Goal: Communication & Community: Participate in discussion

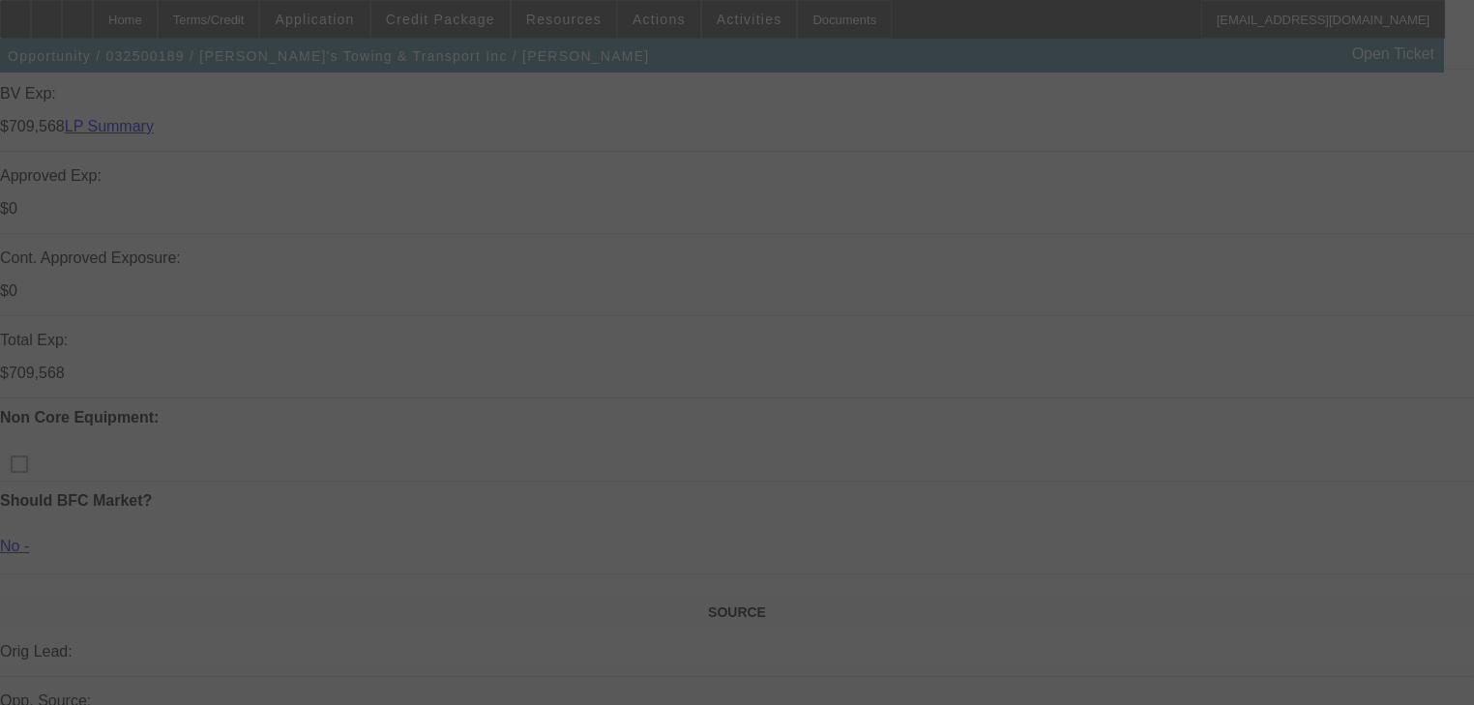
scroll to position [1081, 0]
select select "0"
select select "2"
select select "0"
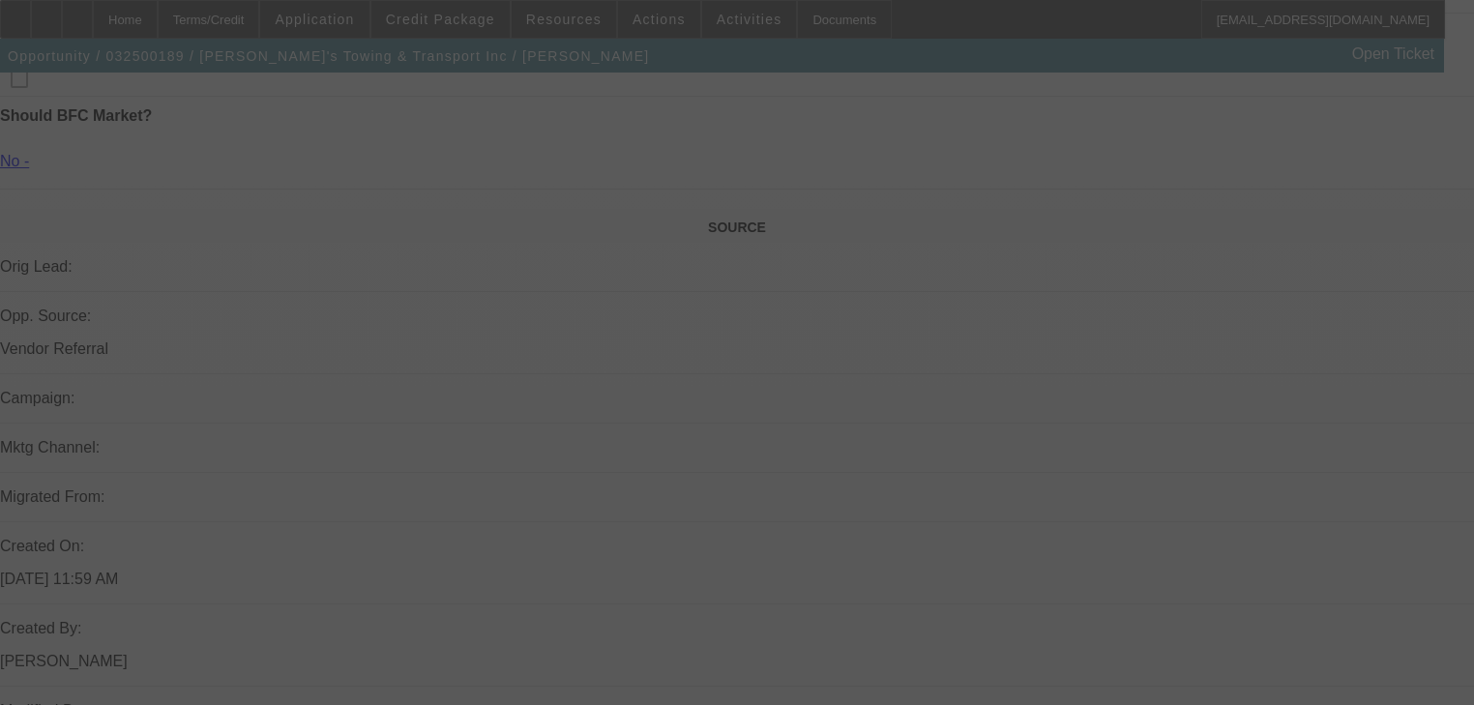
select select "6"
select select "0"
select select "2"
select select "0"
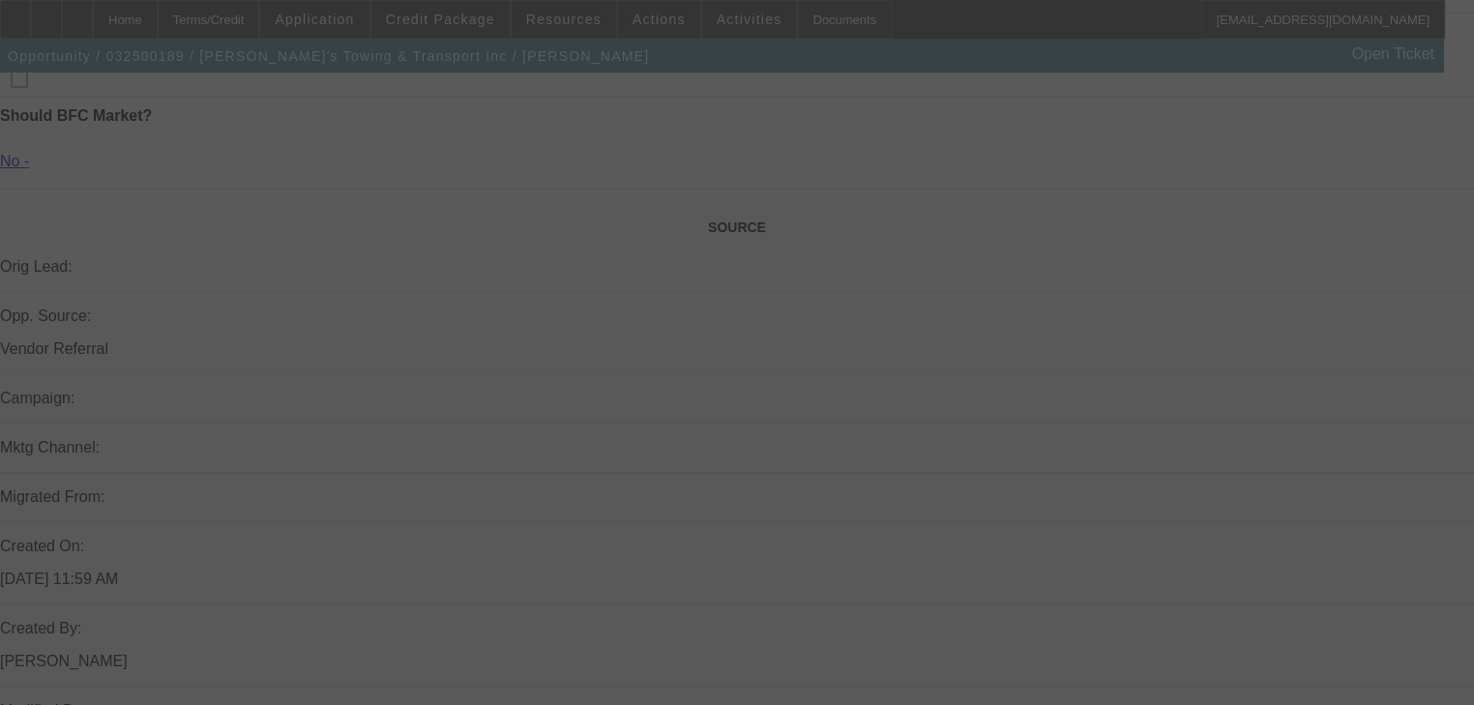
select select "6"
select select "0"
select select "2"
select select "0"
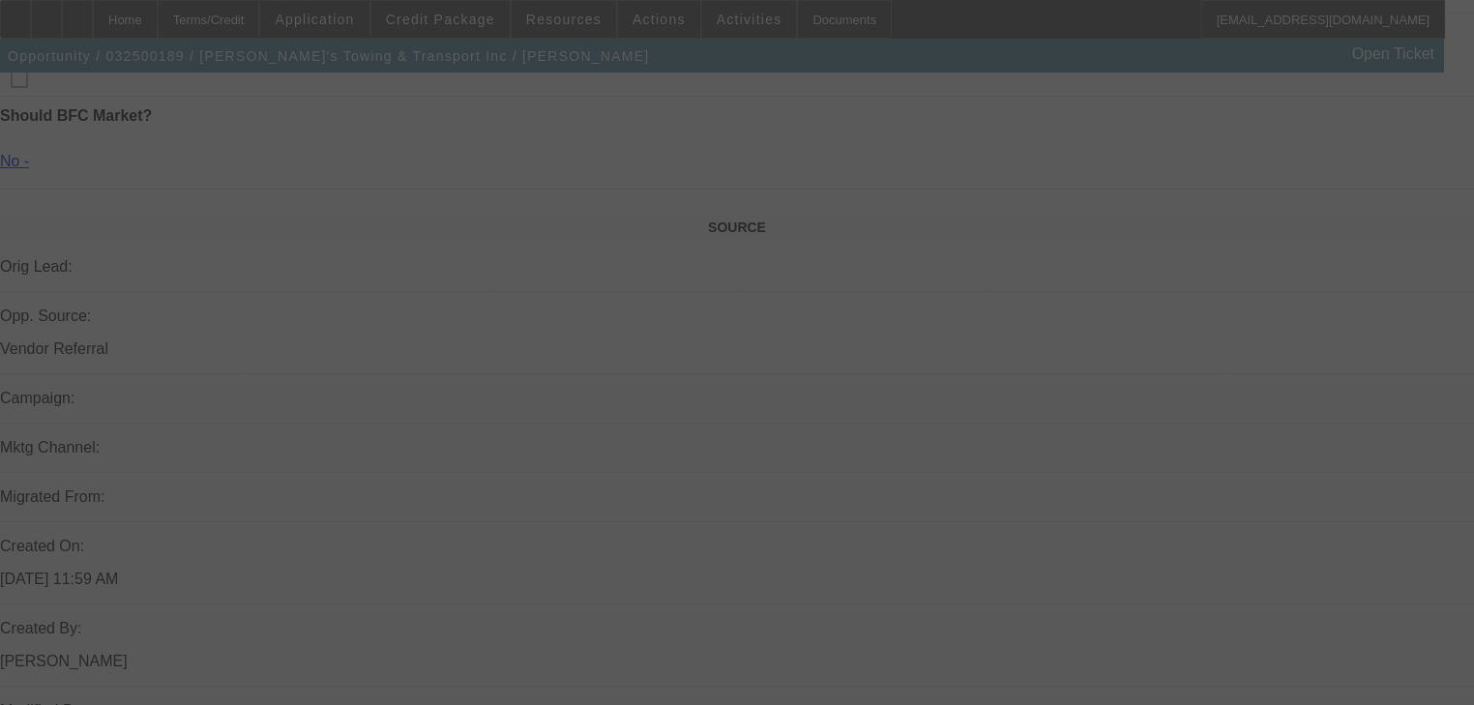
select select "6"
select select "0"
select select "2"
select select "0"
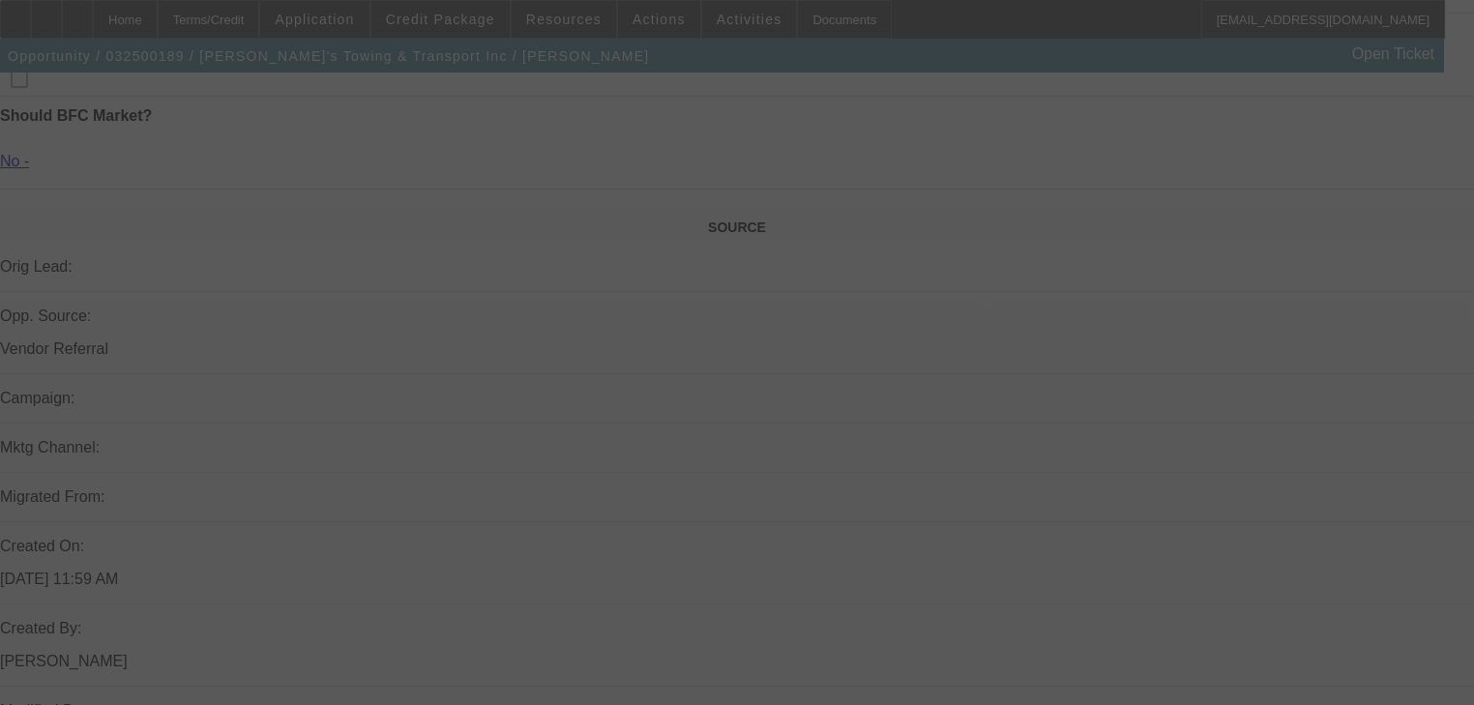
select select "6"
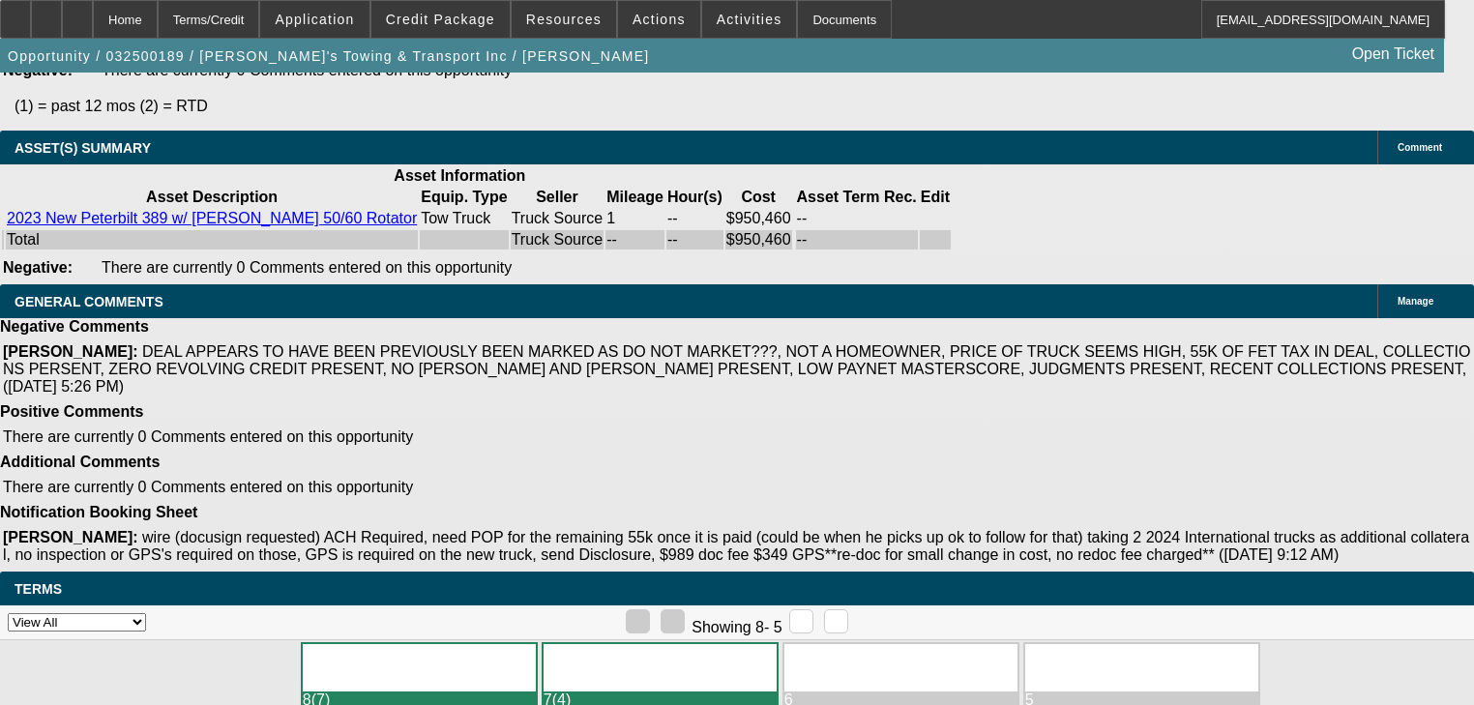
scroll to position [4071, 0]
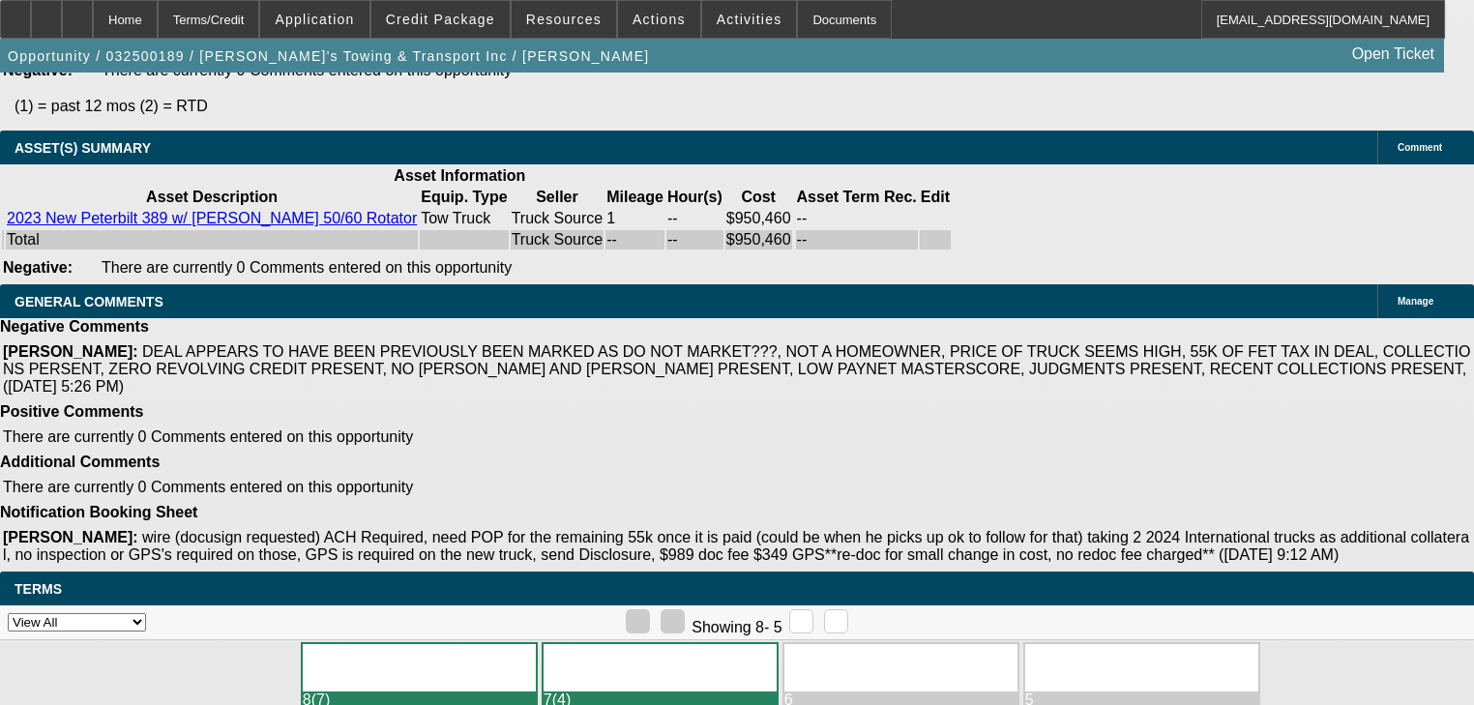
scroll to position [232, 0]
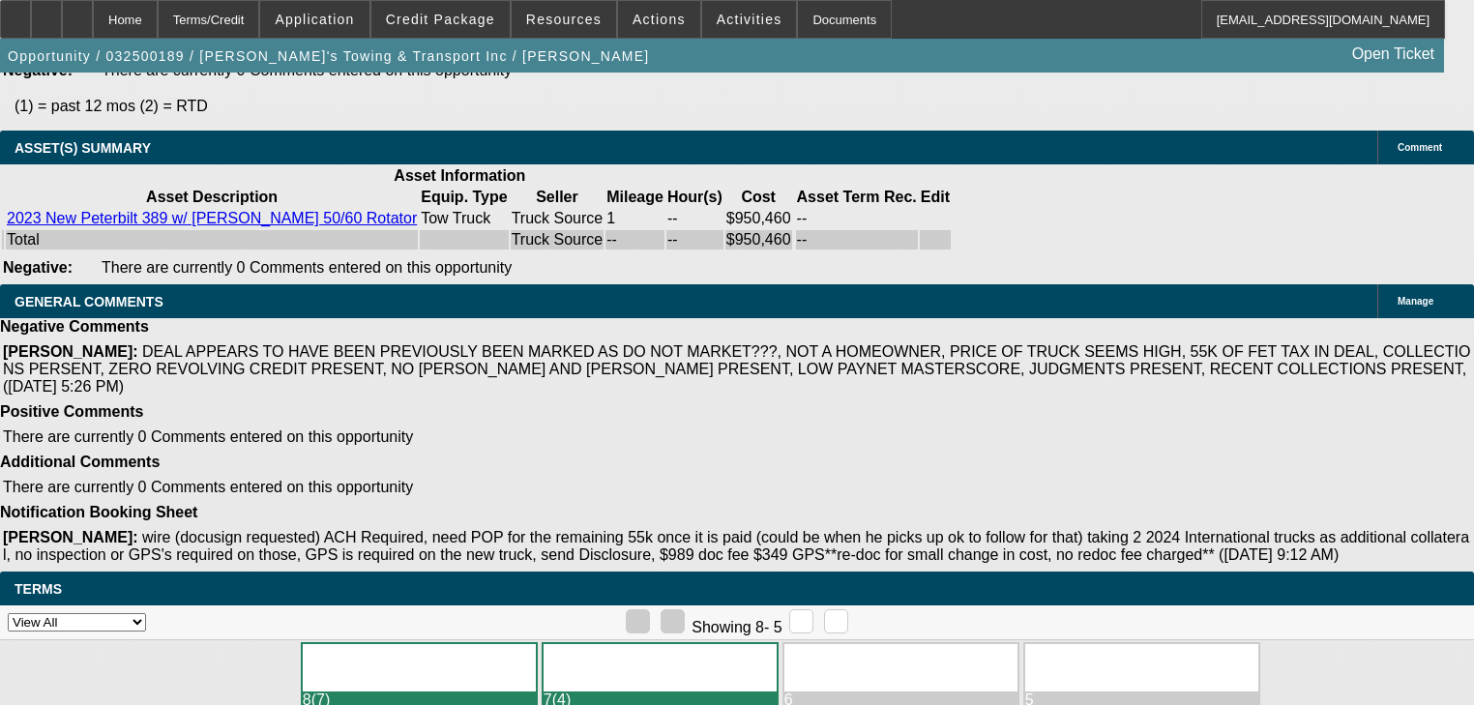
scroll to position [3839, 0]
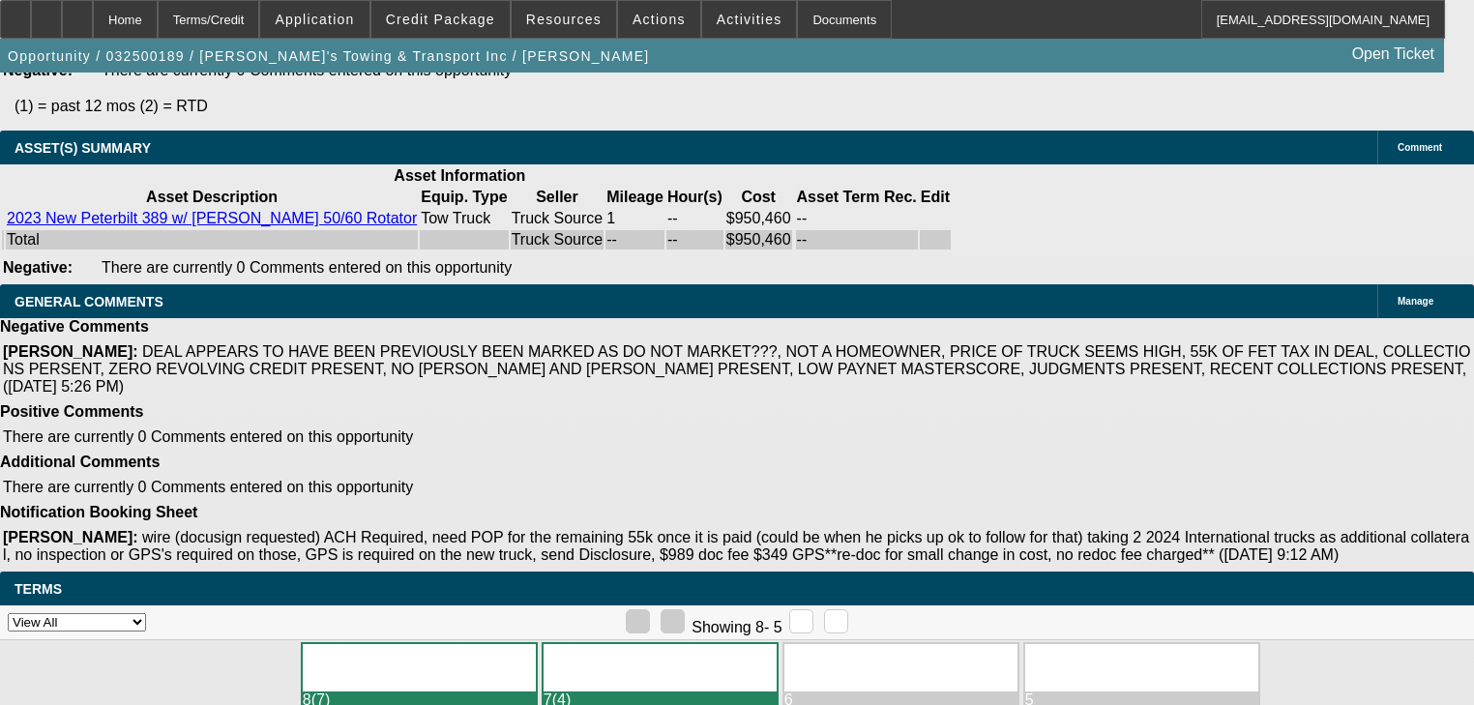
scroll to position [3684, 0]
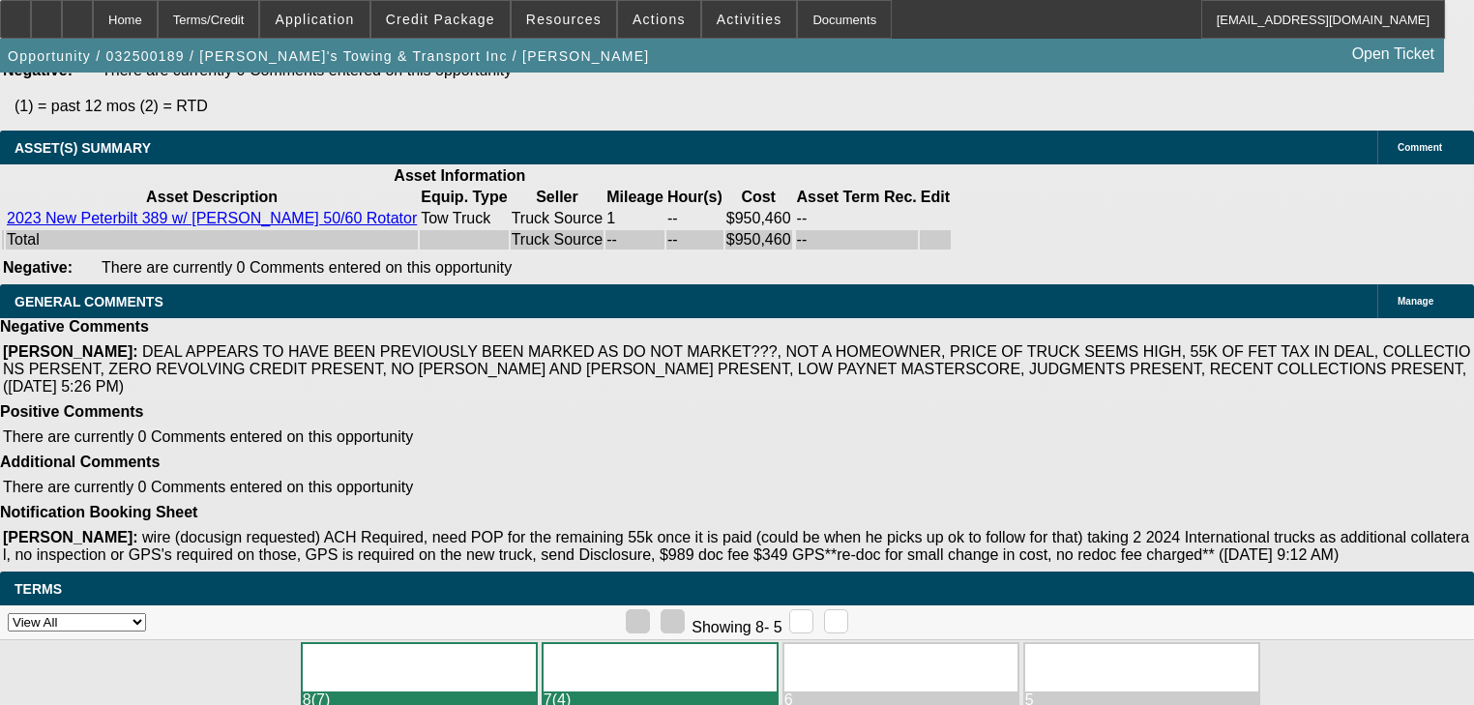
scroll to position [3839, 0]
